Goal: Answer question/provide support: Answer question/provide support

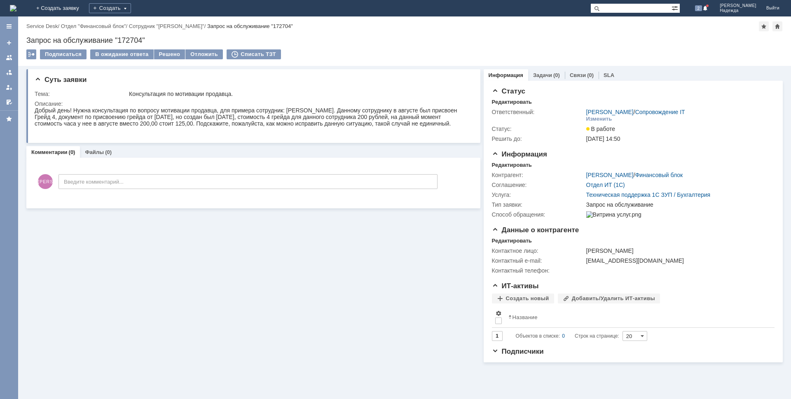
click at [124, 39] on div "Запрос на обслуживание "172704"" at bounding box center [404, 40] width 757 height 8
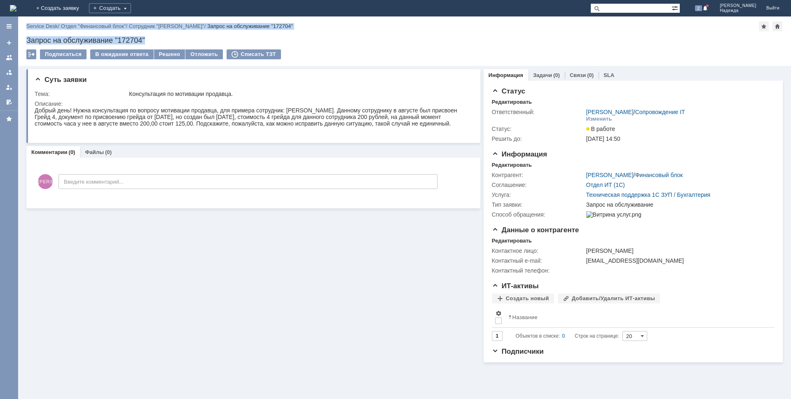
drag, startPoint x: 146, startPoint y: 39, endPoint x: 30, endPoint y: 40, distance: 115.4
click at [14, 41] on div "Версия: 4.18.0.9.31.1398 (1398) © NAUMEN [DATE]-[DATE] Назад | Service Desk / О…" at bounding box center [395, 207] width 791 height 383
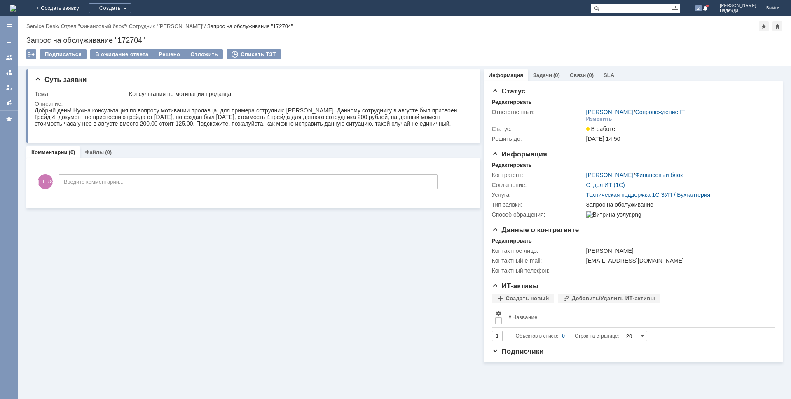
click at [164, 338] on div "Суть заявки Тема: Консультация по мотивации продавца. Описание: Комментарии (0)…" at bounding box center [253, 214] width 454 height 297
drag, startPoint x: 151, startPoint y: 38, endPoint x: 28, endPoint y: 38, distance: 122.8
click at [28, 38] on div "Запрос на обслуживание "172704"" at bounding box center [404, 40] width 757 height 8
copy div "Запрос на обслуживание "172704""
drag, startPoint x: 72, startPoint y: 133, endPoint x: 35, endPoint y: 110, distance: 43.5
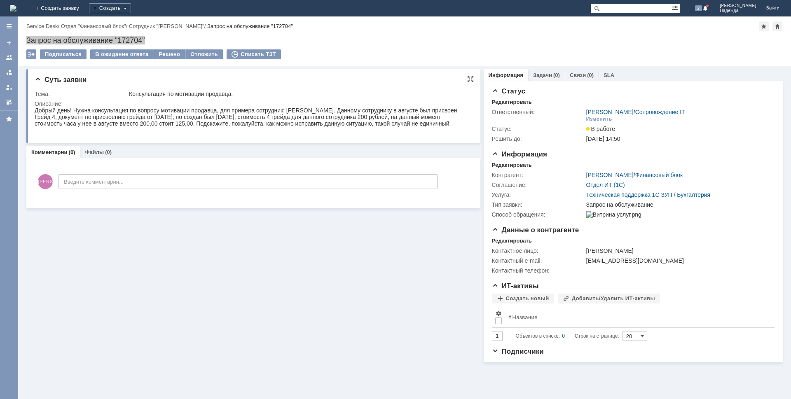
click at [35, 110] on div "Добрый день! Нужна консультация по вопросу мотивации продавца, для примера сотр…" at bounding box center [252, 117] width 434 height 20
copy div "Добрый день! Нужна консультация по вопросу мотивации продавца, для примера сотр…"
